Goal: Task Accomplishment & Management: Use online tool/utility

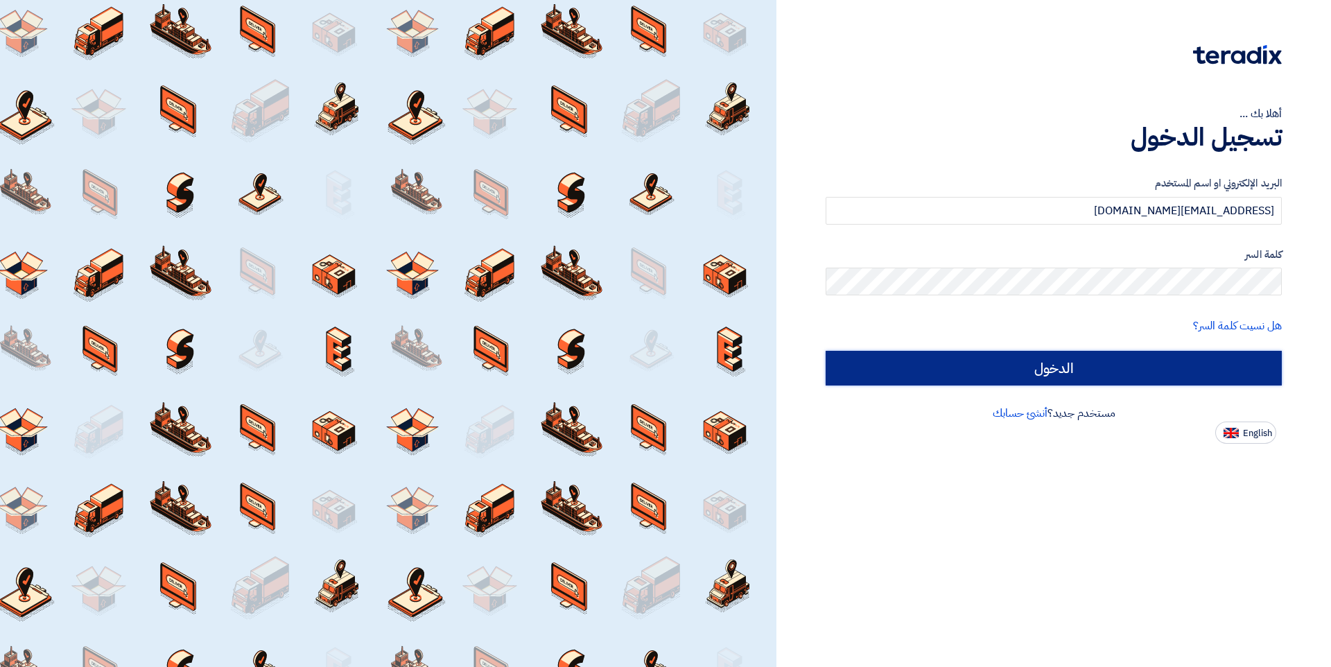
click at [972, 364] on input "الدخول" at bounding box center [1053, 368] width 456 height 35
type input "Sign in"
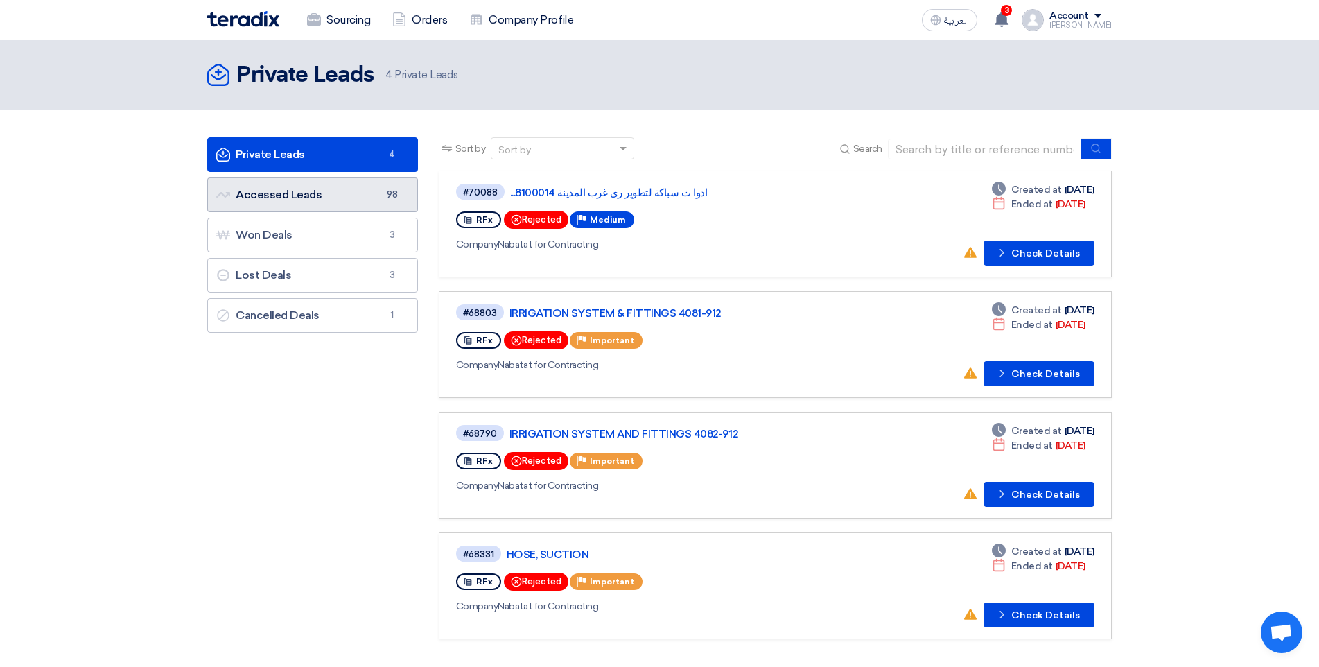
click at [373, 189] on link "Accessed Leads Accessed Leads 98" at bounding box center [312, 194] width 211 height 35
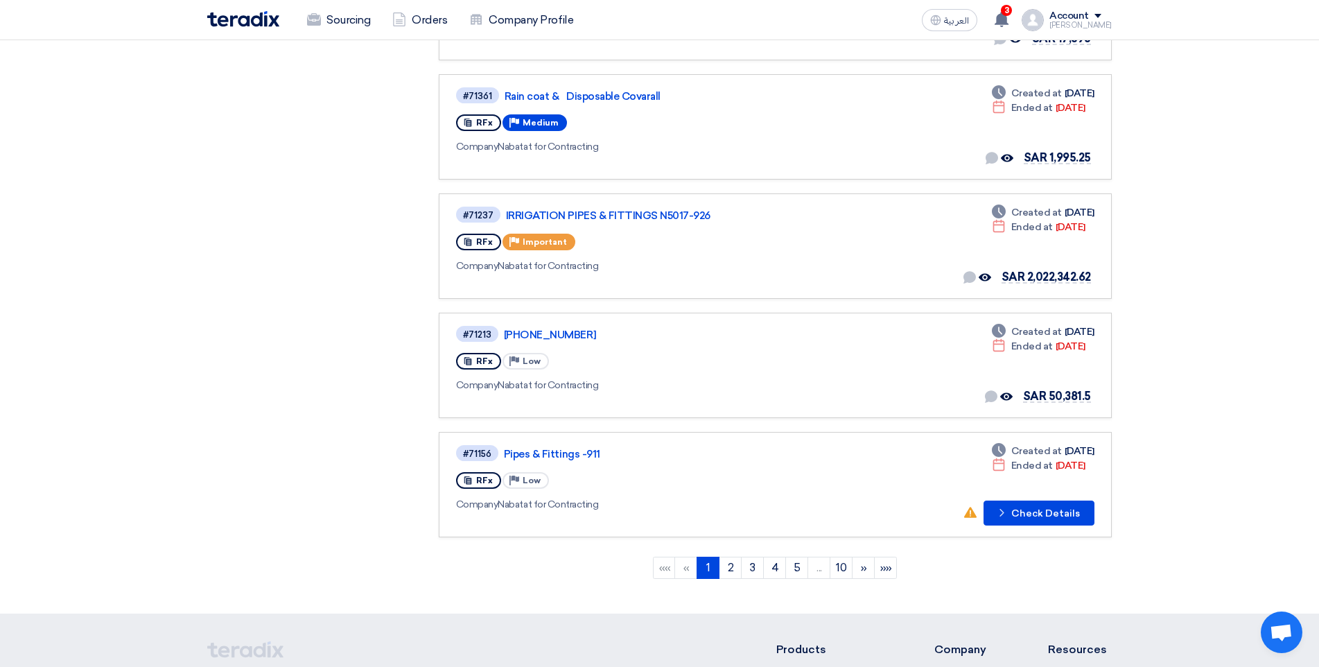
scroll to position [901, 0]
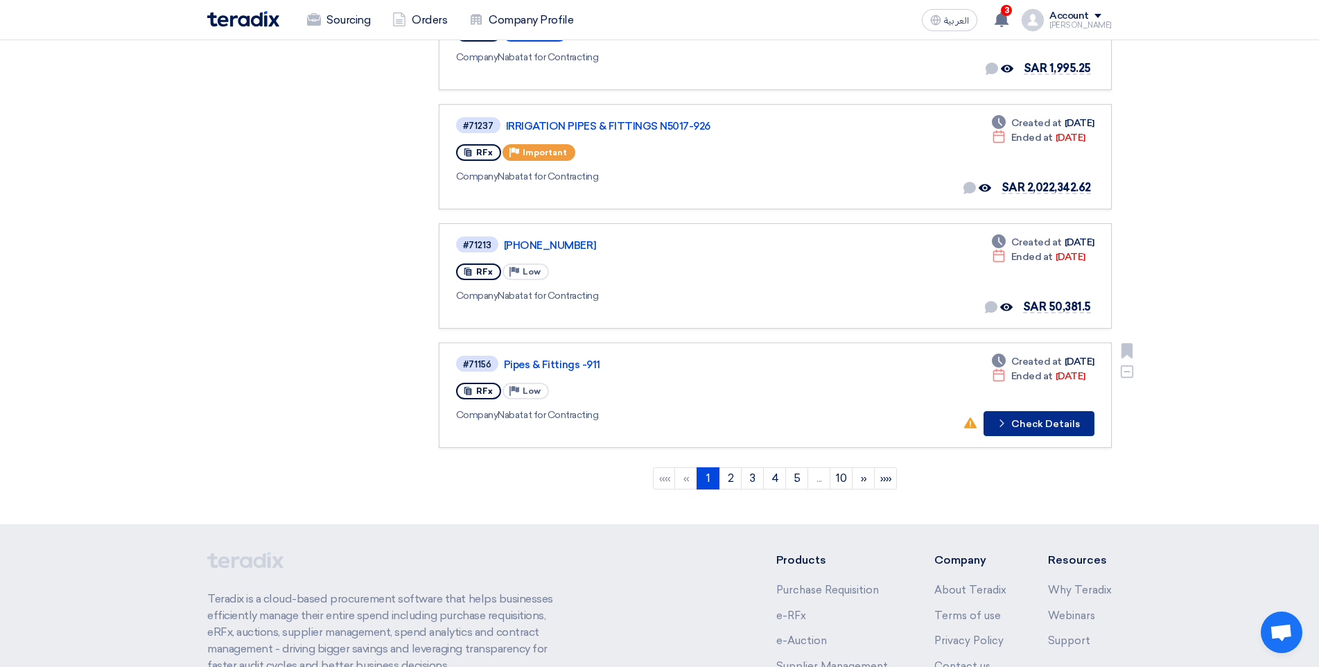
click at [1029, 427] on button "Check details Check Details" at bounding box center [1038, 423] width 111 height 25
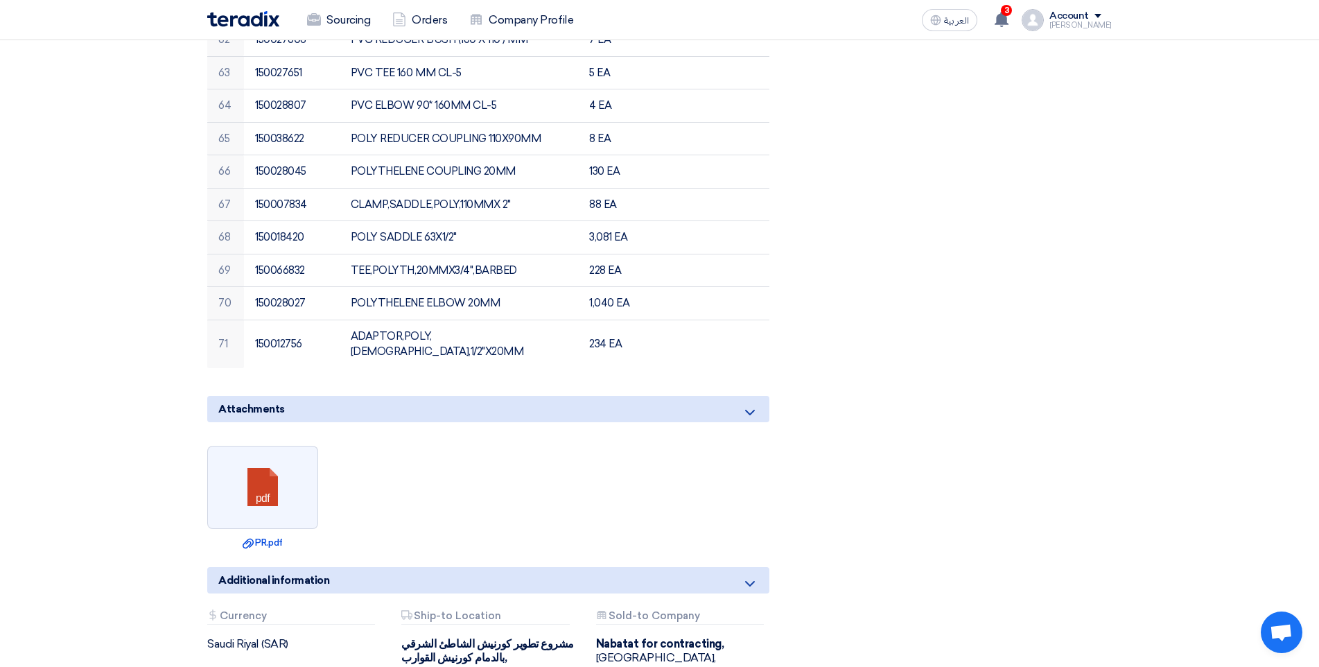
scroll to position [2904, 0]
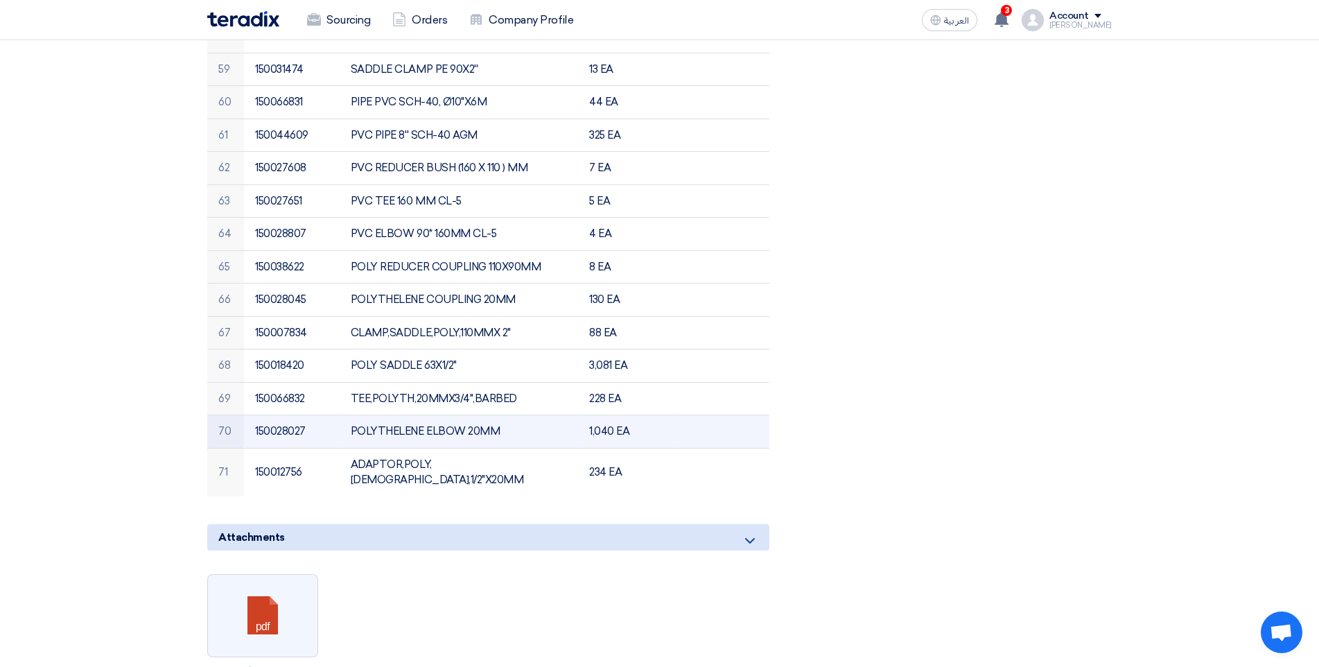
click at [523, 415] on td "POLYTHELENE ELBOW 20MM" at bounding box center [459, 431] width 239 height 33
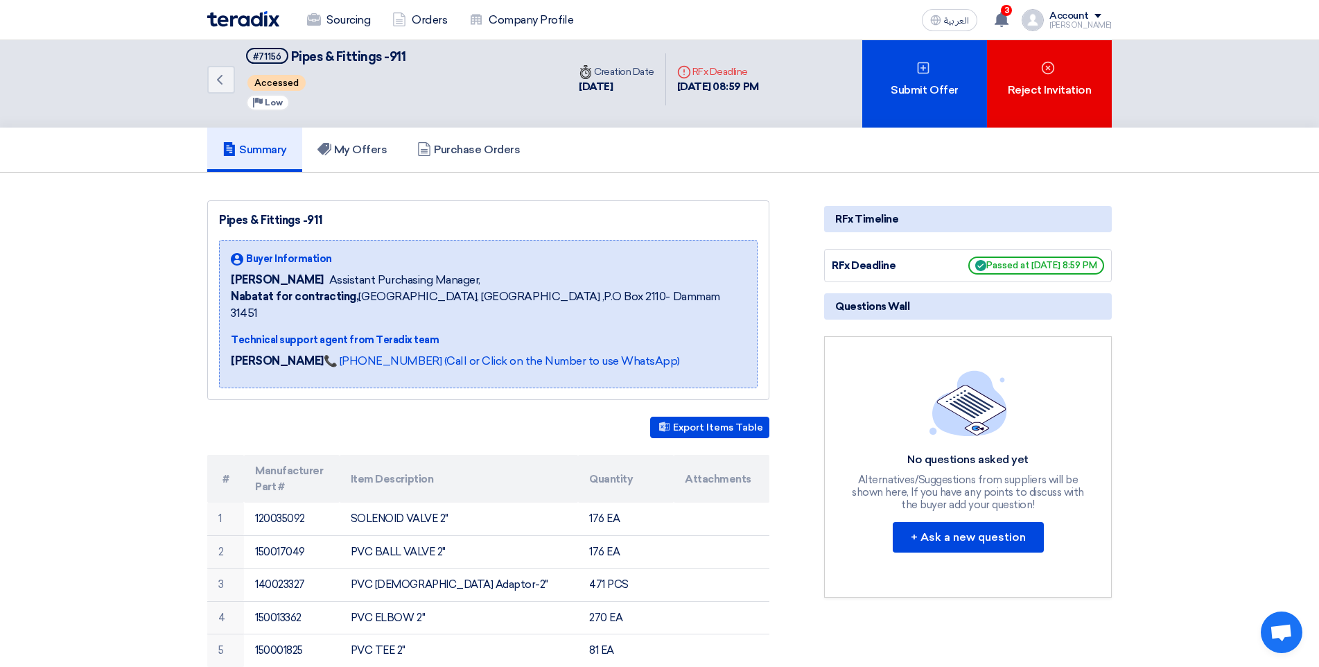
scroll to position [0, 0]
